Goal: Find specific page/section: Find specific page/section

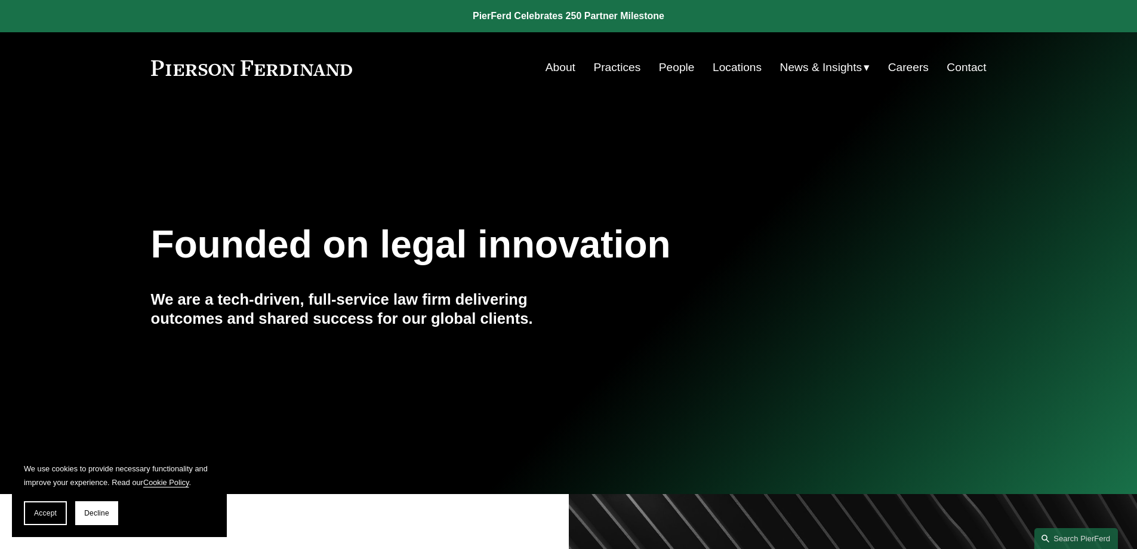
click at [671, 67] on link "People" at bounding box center [677, 67] width 36 height 23
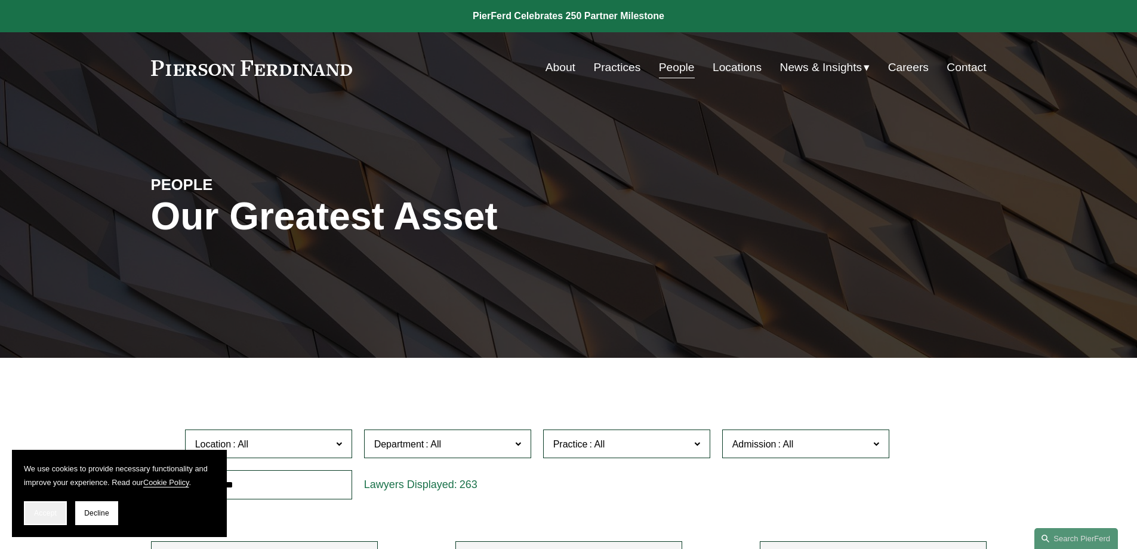
click at [55, 515] on span "Accept" at bounding box center [45, 513] width 23 height 8
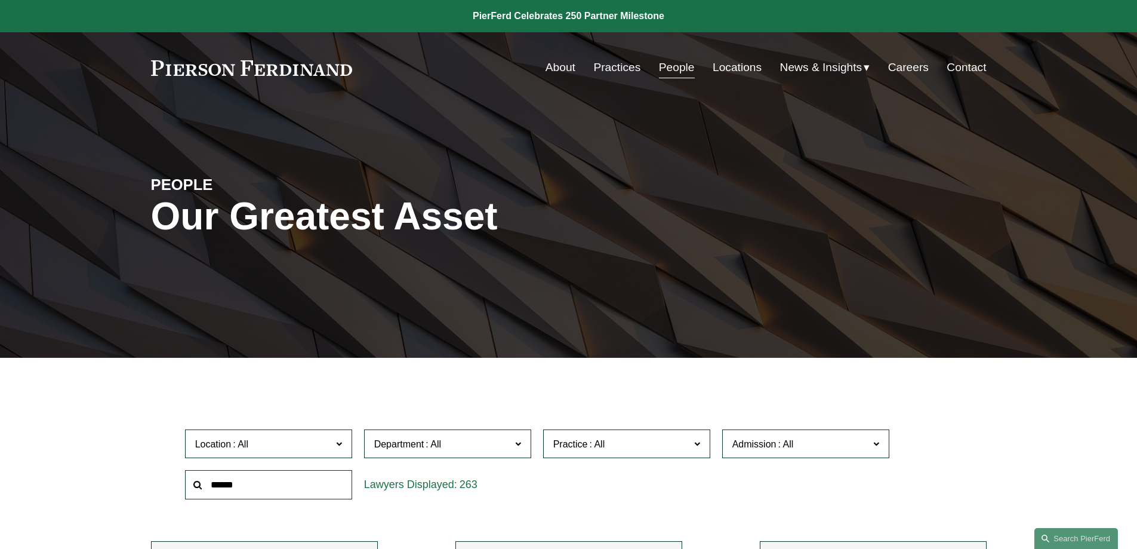
click at [509, 442] on span "Department" at bounding box center [442, 444] width 137 height 16
click at [0, 0] on link "Corporate" at bounding box center [0, 0] width 0 height 0
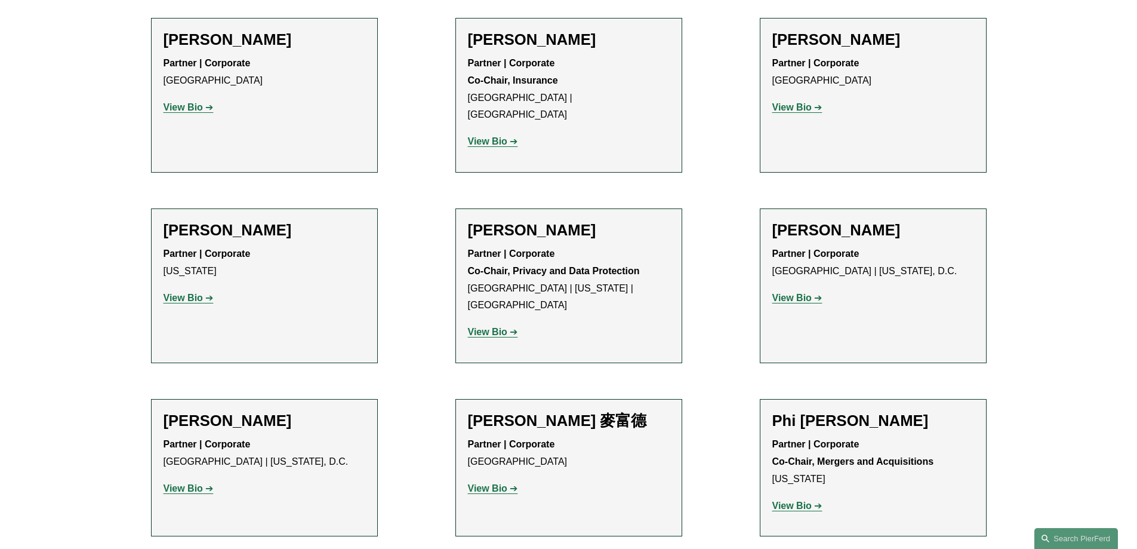
scroll to position [4277, 0]
